Goal: Task Accomplishment & Management: Manage account settings

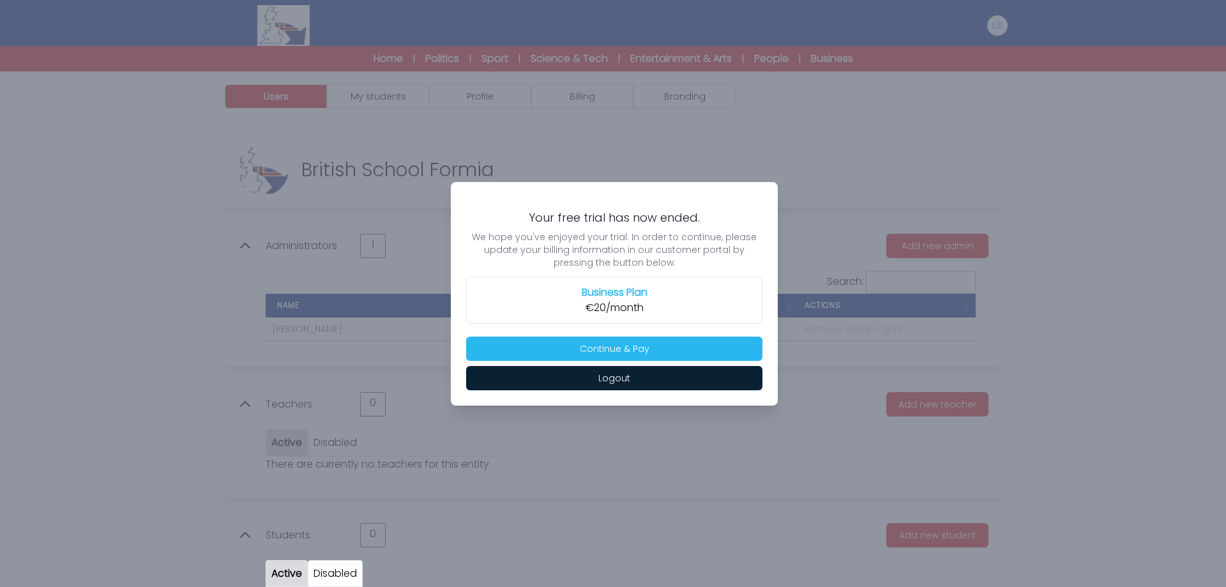
click at [293, 573] on link "Active" at bounding box center [286, 573] width 31 height 15
click at [298, 574] on link "Active" at bounding box center [286, 573] width 31 height 15
click at [328, 571] on link "Disabled" at bounding box center [335, 573] width 43 height 15
click at [294, 572] on link "Active" at bounding box center [286, 573] width 31 height 15
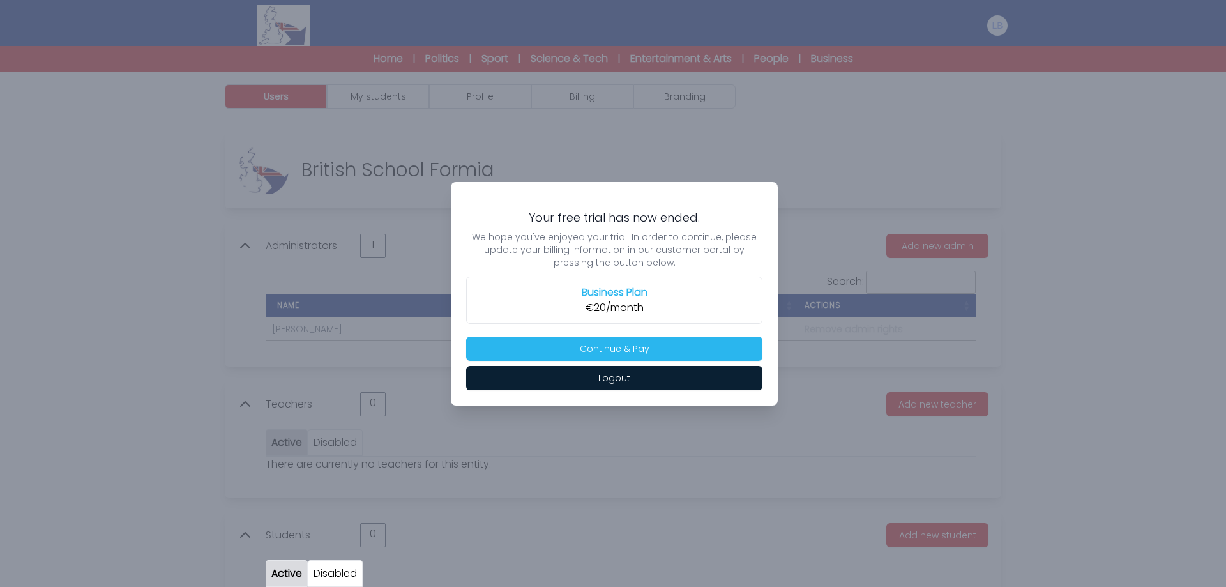
click at [291, 571] on link "Active" at bounding box center [286, 573] width 31 height 15
drag, startPoint x: 528, startPoint y: 217, endPoint x: 704, endPoint y: 213, distance: 177.0
click at [704, 213] on h3 "Your free trial has now ended." at bounding box center [614, 217] width 296 height 15
copy h3 "Your free trial has now ended."
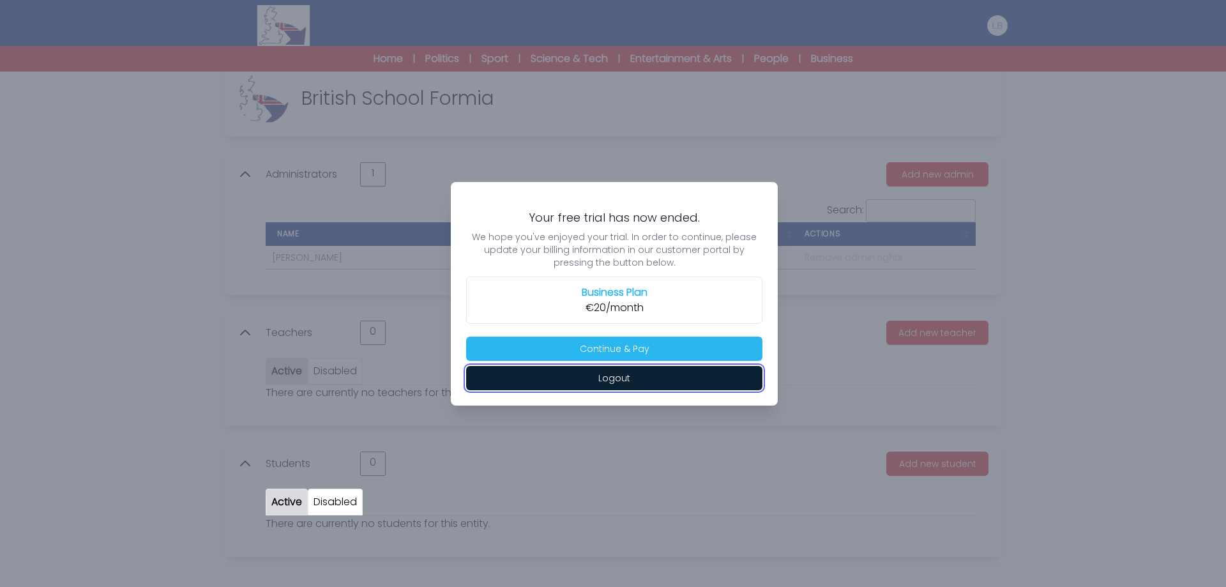
click at [646, 379] on button "Logout" at bounding box center [614, 378] width 296 height 24
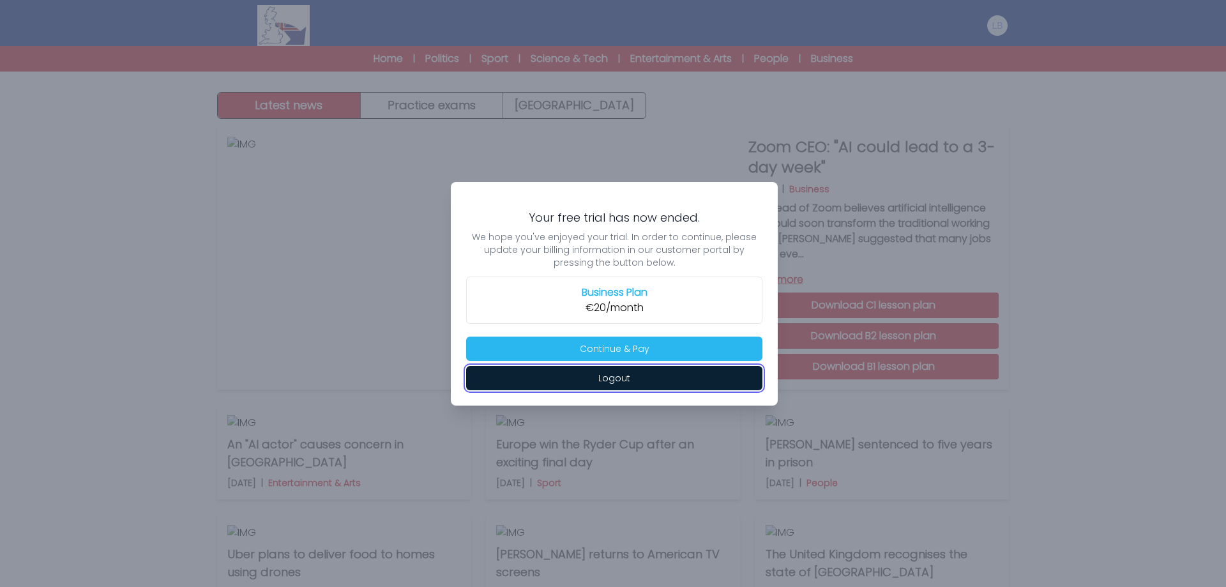
click at [637, 381] on button "Logout" at bounding box center [614, 378] width 296 height 24
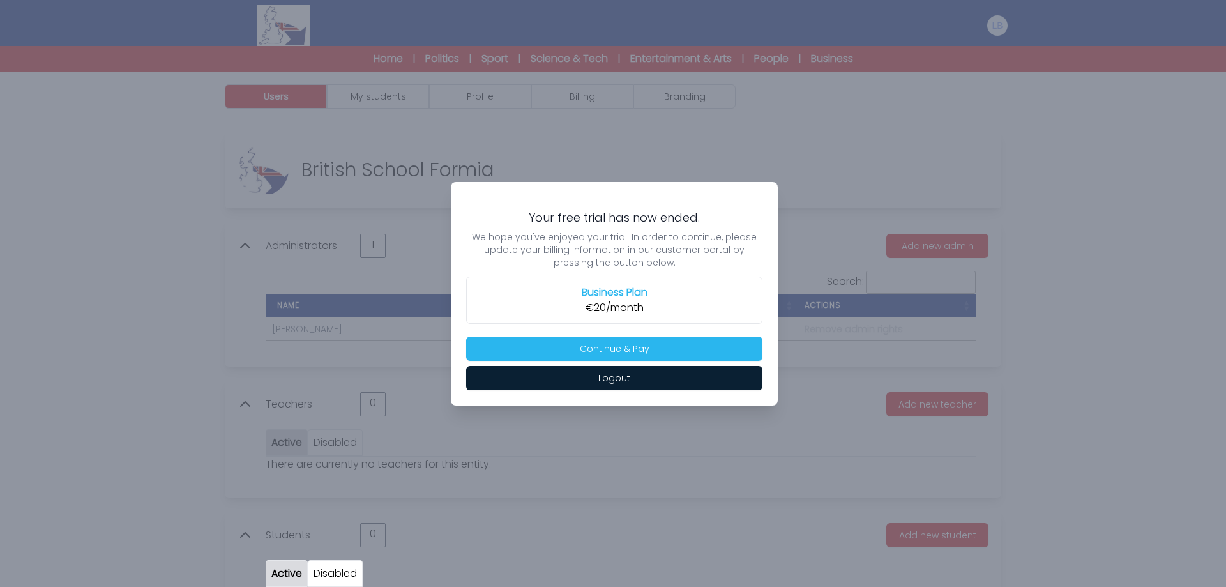
click at [1070, 215] on div at bounding box center [613, 293] width 1226 height 587
